Goal: Task Accomplishment & Management: Manage account settings

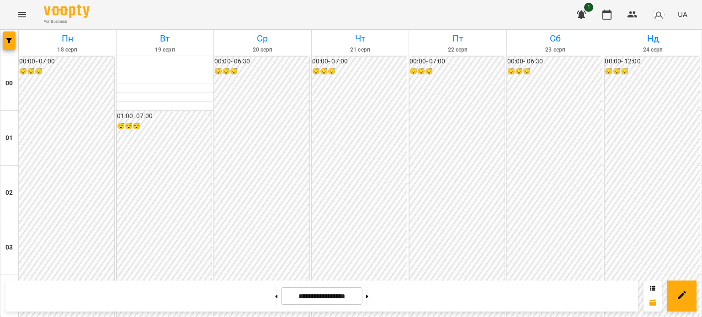
scroll to position [912, 0]
click at [275, 297] on icon at bounding box center [276, 296] width 2 height 3
type input "**********"
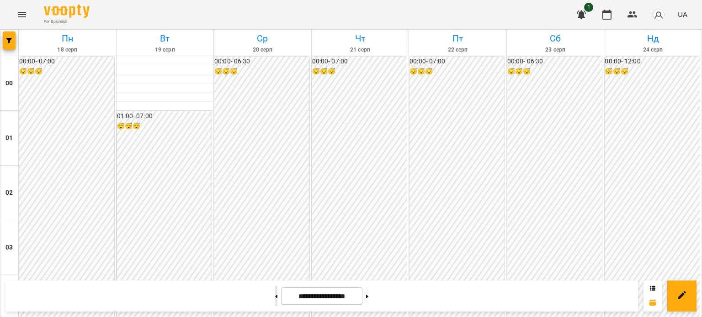
click at [275, 296] on icon at bounding box center [276, 297] width 2 height 4
type input "**********"
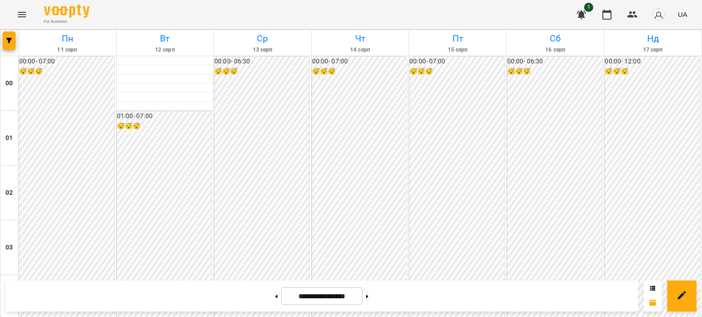
scroll to position [594, 0]
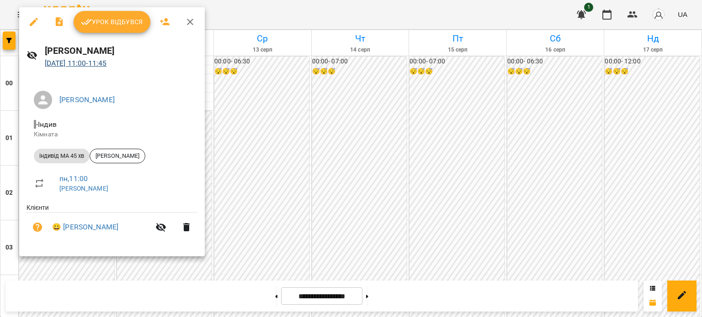
click at [45, 68] on link "[DATE] 11:00 - 11:45" at bounding box center [76, 63] width 62 height 9
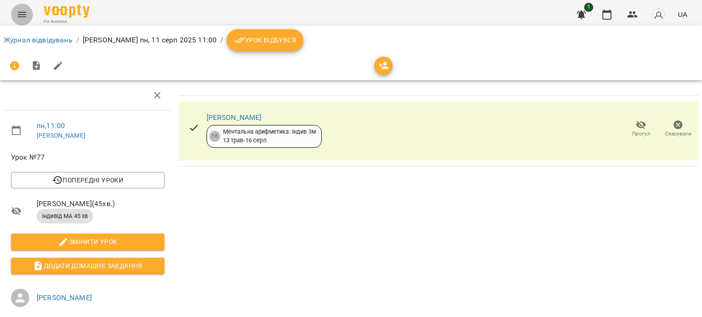
click at [20, 15] on icon "Menu" at bounding box center [21, 14] width 11 height 11
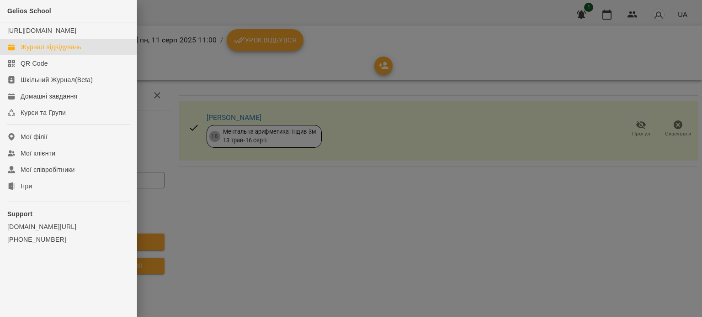
click at [64, 52] on div "Журнал відвідувань" at bounding box center [51, 46] width 61 height 9
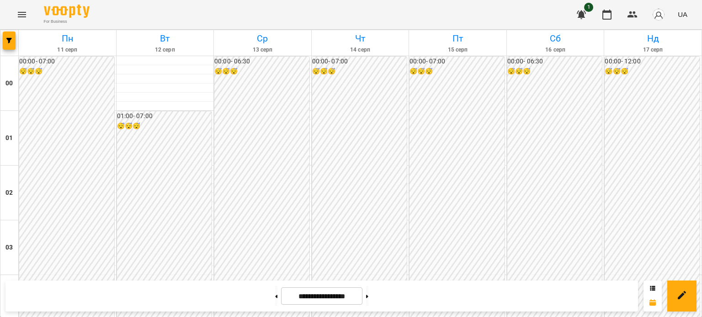
scroll to position [457, 0]
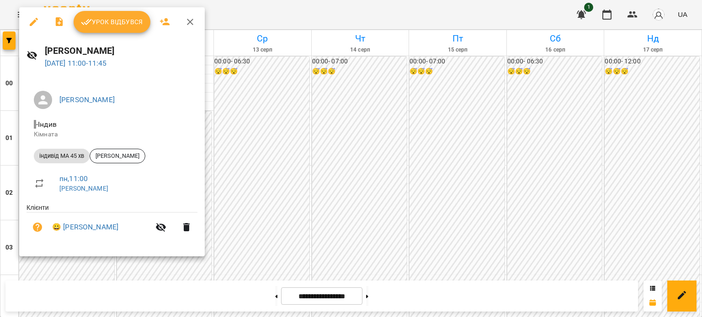
click at [49, 200] on li "пн , 11:00 [PERSON_NAME]" at bounding box center [111, 183] width 171 height 32
click at [116, 152] on span "[PERSON_NAME]" at bounding box center [117, 156] width 55 height 8
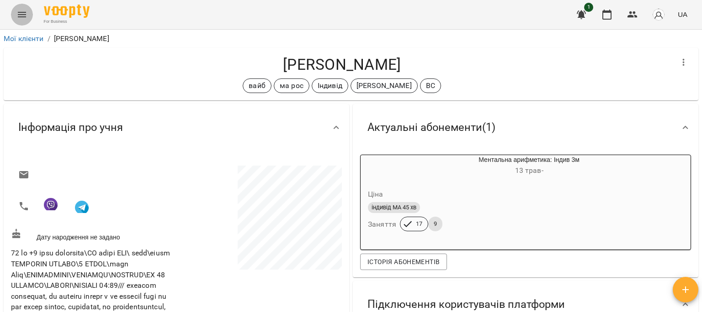
click at [21, 12] on icon "Menu" at bounding box center [22, 14] width 8 height 5
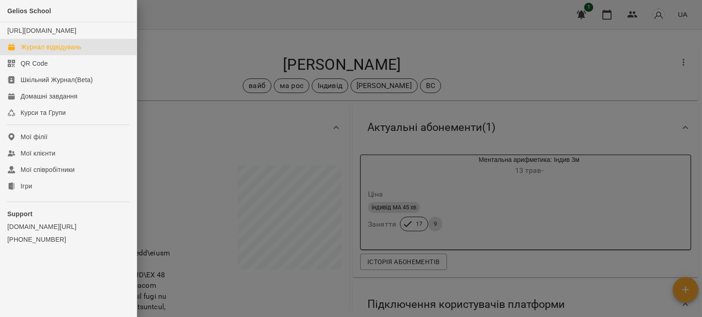
click at [52, 52] on div "Журнал відвідувань" at bounding box center [51, 46] width 61 height 9
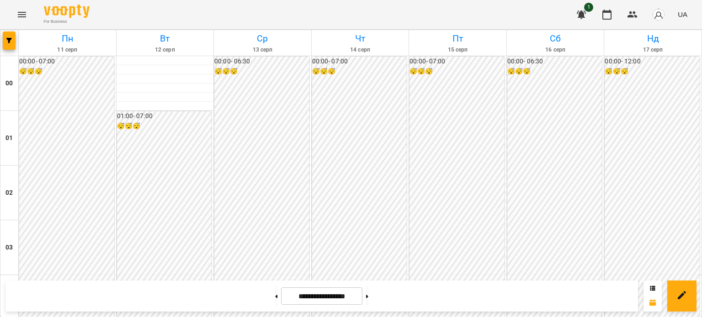
scroll to position [959, 0]
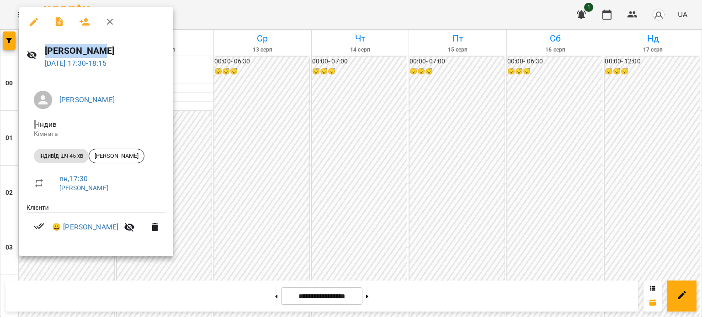
click at [52, 69] on div "[PERSON_NAME][GEOGRAPHIC_DATA] [DATE] 17:30 - 18:15" at bounding box center [105, 56] width 121 height 25
click at [115, 157] on span "[PERSON_NAME]" at bounding box center [116, 156] width 55 height 8
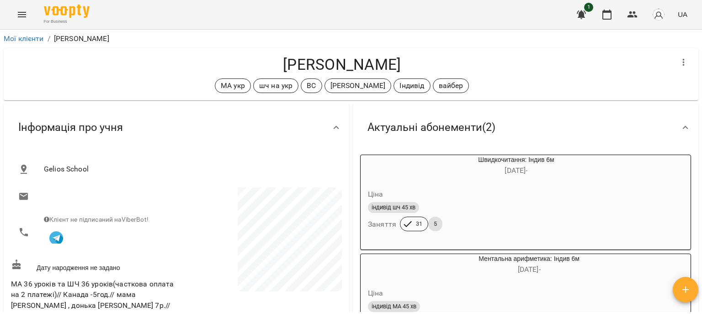
scroll to position [91, 0]
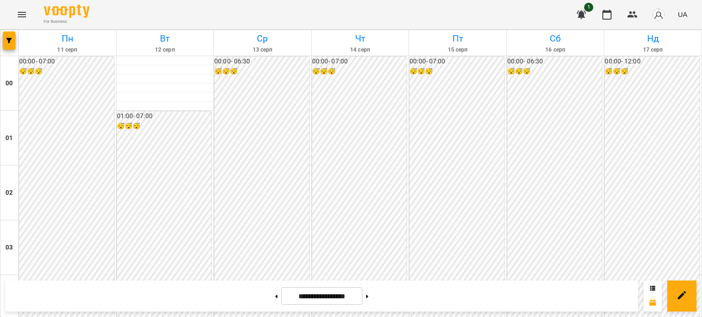
scroll to position [1095, 0]
click at [368, 298] on icon at bounding box center [367, 296] width 2 height 3
type input "**********"
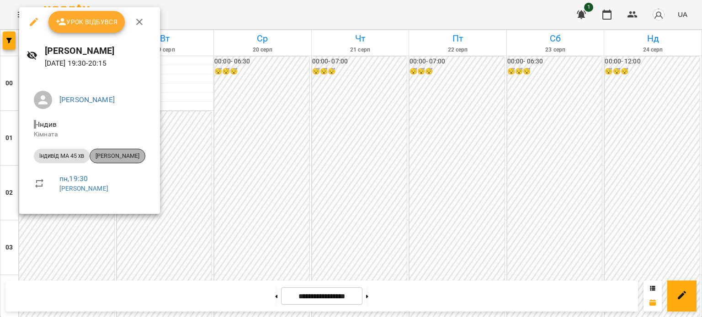
click at [122, 154] on span "[PERSON_NAME]" at bounding box center [117, 156] width 55 height 8
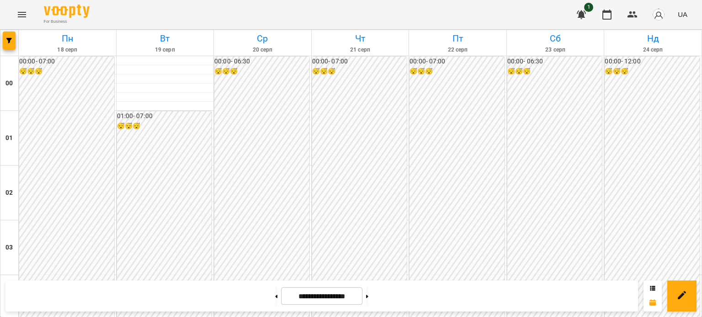
scroll to position [914, 0]
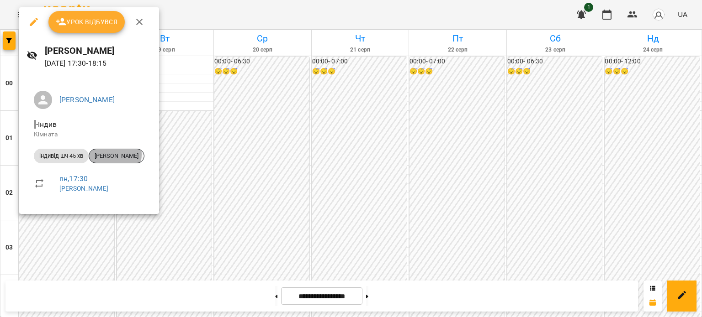
click at [109, 154] on span "[PERSON_NAME]" at bounding box center [116, 156] width 55 height 8
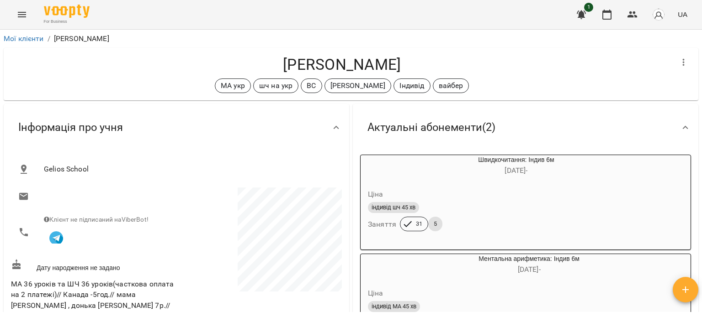
scroll to position [91, 0]
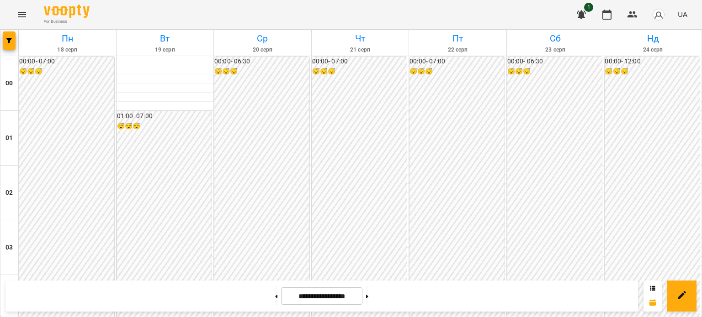
scroll to position [1005, 0]
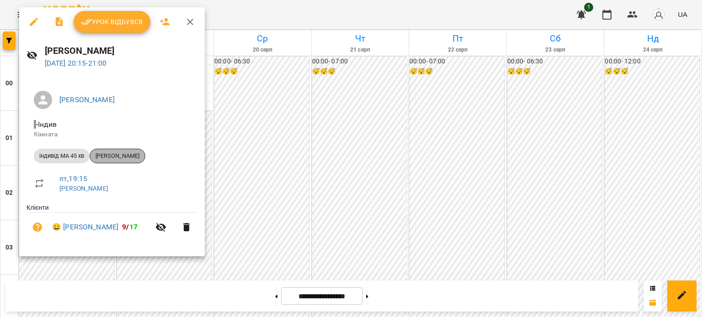
click at [127, 158] on span "[PERSON_NAME]" at bounding box center [117, 156] width 55 height 8
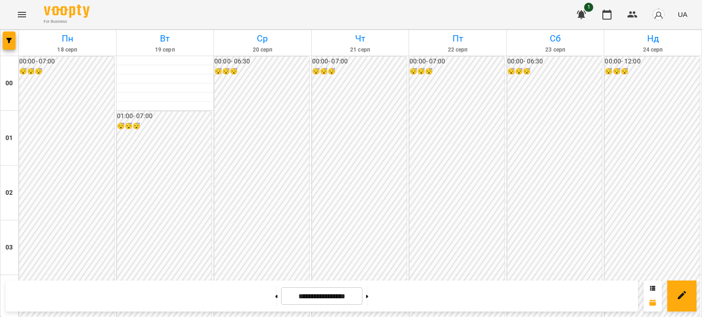
scroll to position [1095, 0]
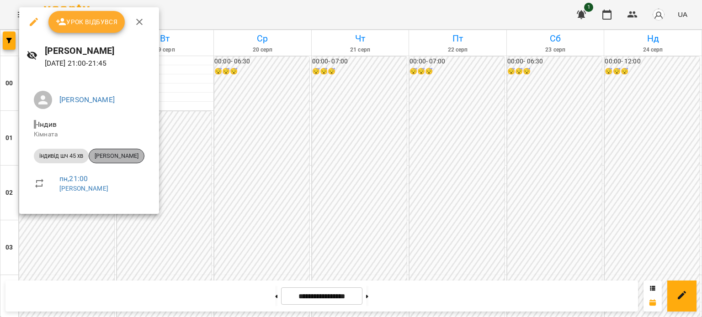
click at [121, 158] on span "[PERSON_NAME]" at bounding box center [116, 156] width 55 height 8
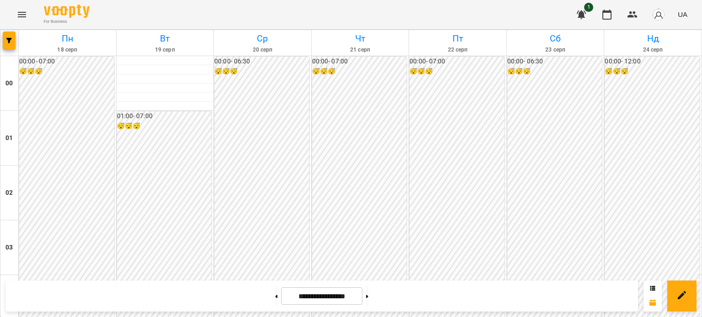
scroll to position [912, 0]
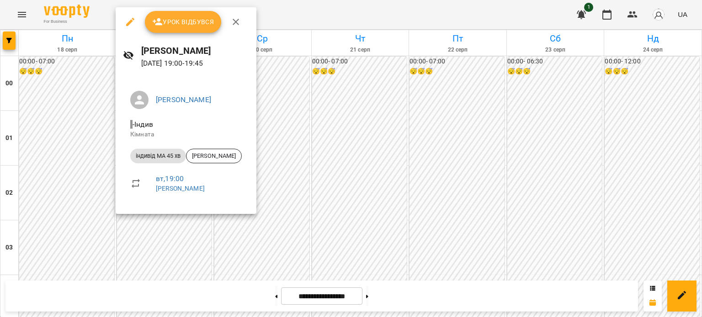
click at [163, 200] on li "вт , 19:00 [PERSON_NAME]" at bounding box center [186, 183] width 126 height 32
click at [218, 153] on span "[PERSON_NAME]" at bounding box center [213, 156] width 55 height 8
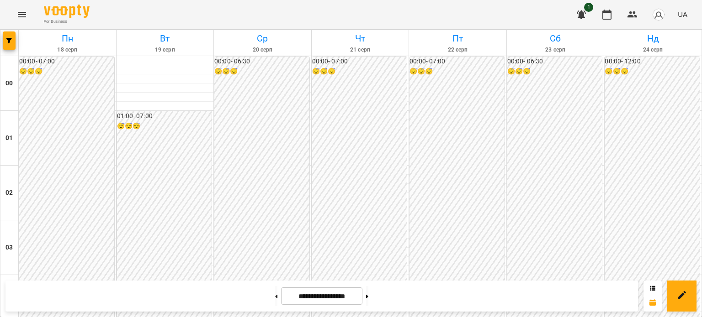
scroll to position [1005, 0]
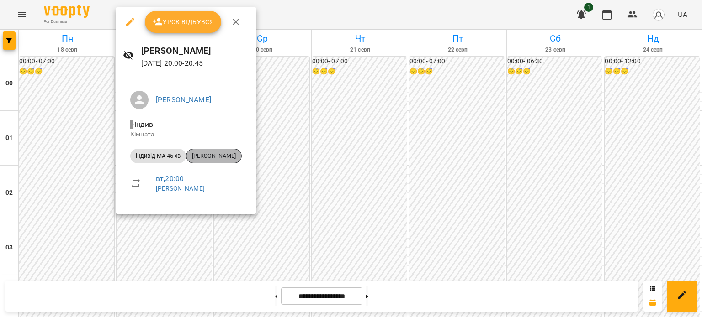
click at [225, 153] on span "[PERSON_NAME]" at bounding box center [213, 156] width 55 height 8
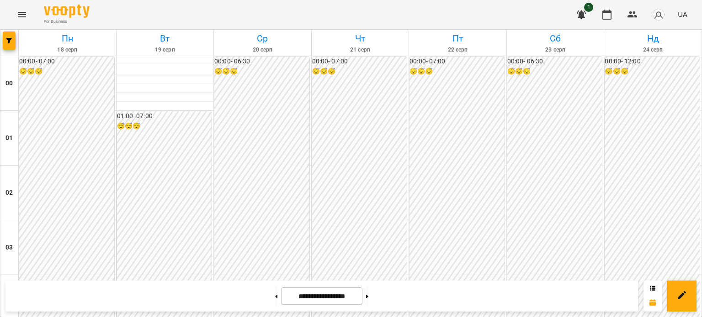
scroll to position [502, 0]
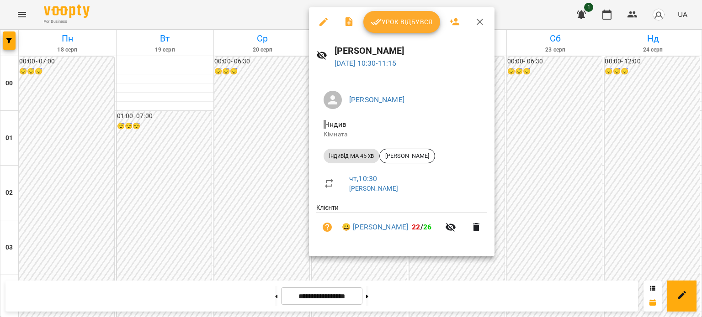
click at [267, 132] on div at bounding box center [351, 158] width 702 height 317
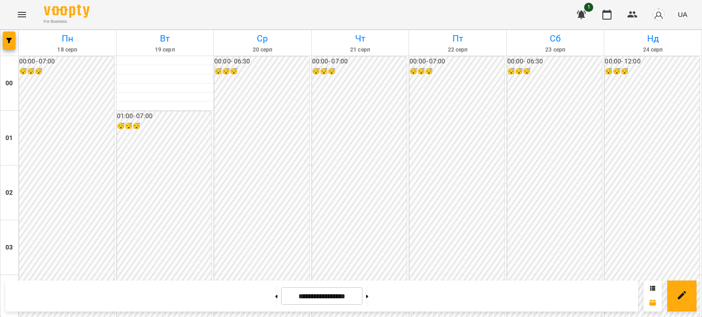
scroll to position [912, 0]
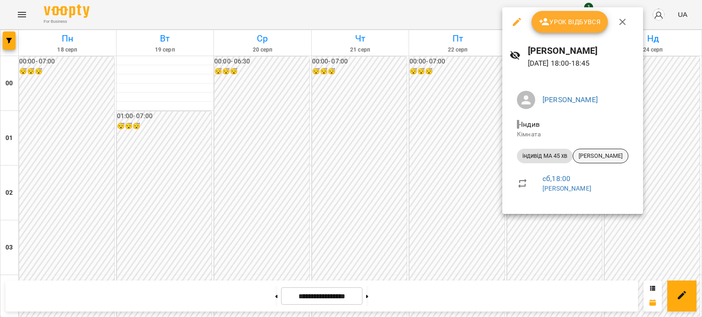
click at [597, 151] on div "[PERSON_NAME]" at bounding box center [600, 156] width 56 height 15
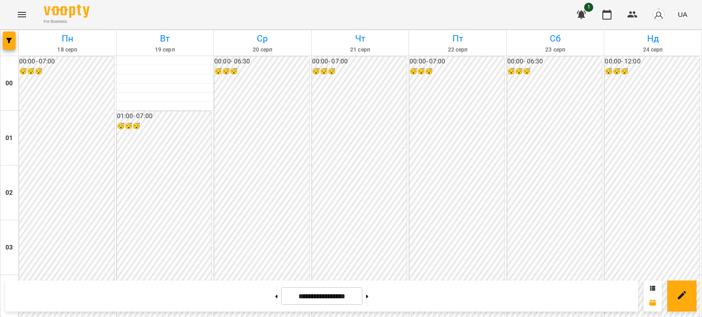
scroll to position [914, 0]
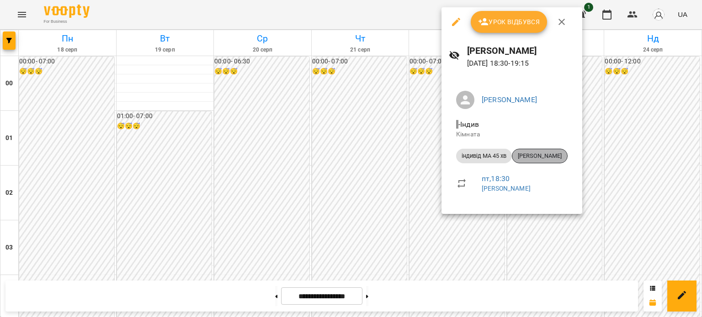
click at [540, 157] on span "[PERSON_NAME]" at bounding box center [539, 156] width 55 height 8
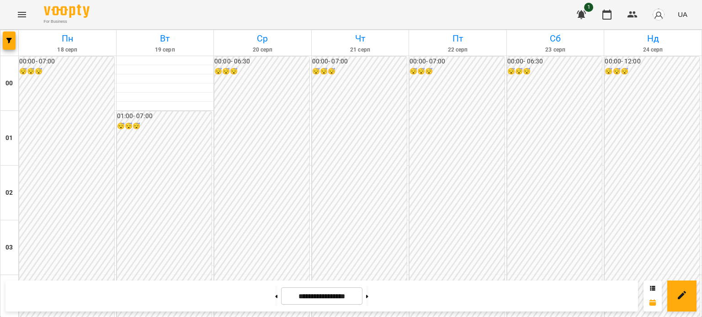
scroll to position [912, 0]
